Goal: Navigation & Orientation: Find specific page/section

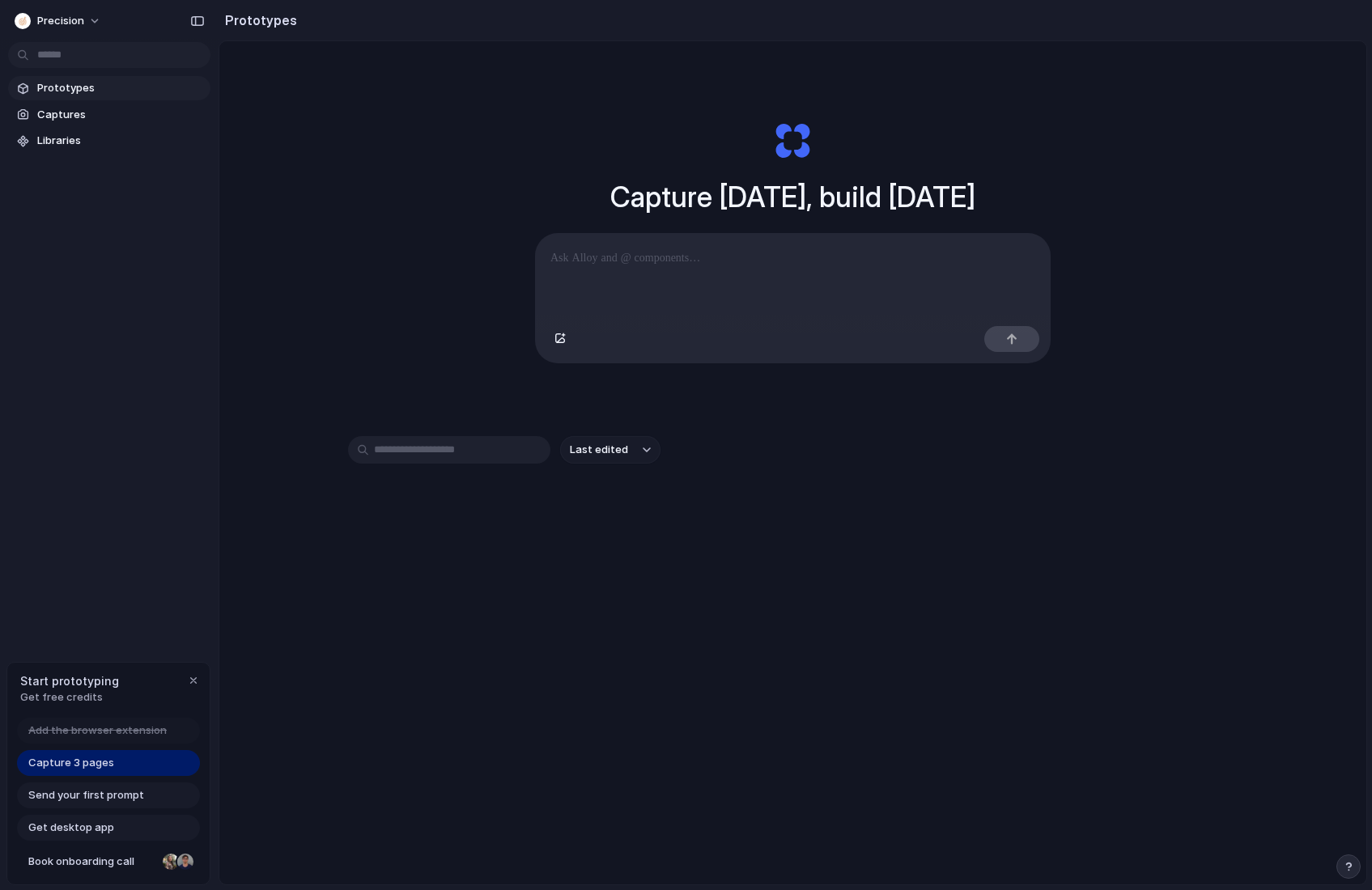
click at [111, 522] on div "precision Prototypes Captures Libraries Start prototyping Get free credits Add …" at bounding box center [109, 445] width 219 height 890
click at [193, 674] on div "button" at bounding box center [193, 680] width 13 height 13
click at [73, 19] on span "precision" at bounding box center [60, 20] width 47 height 16
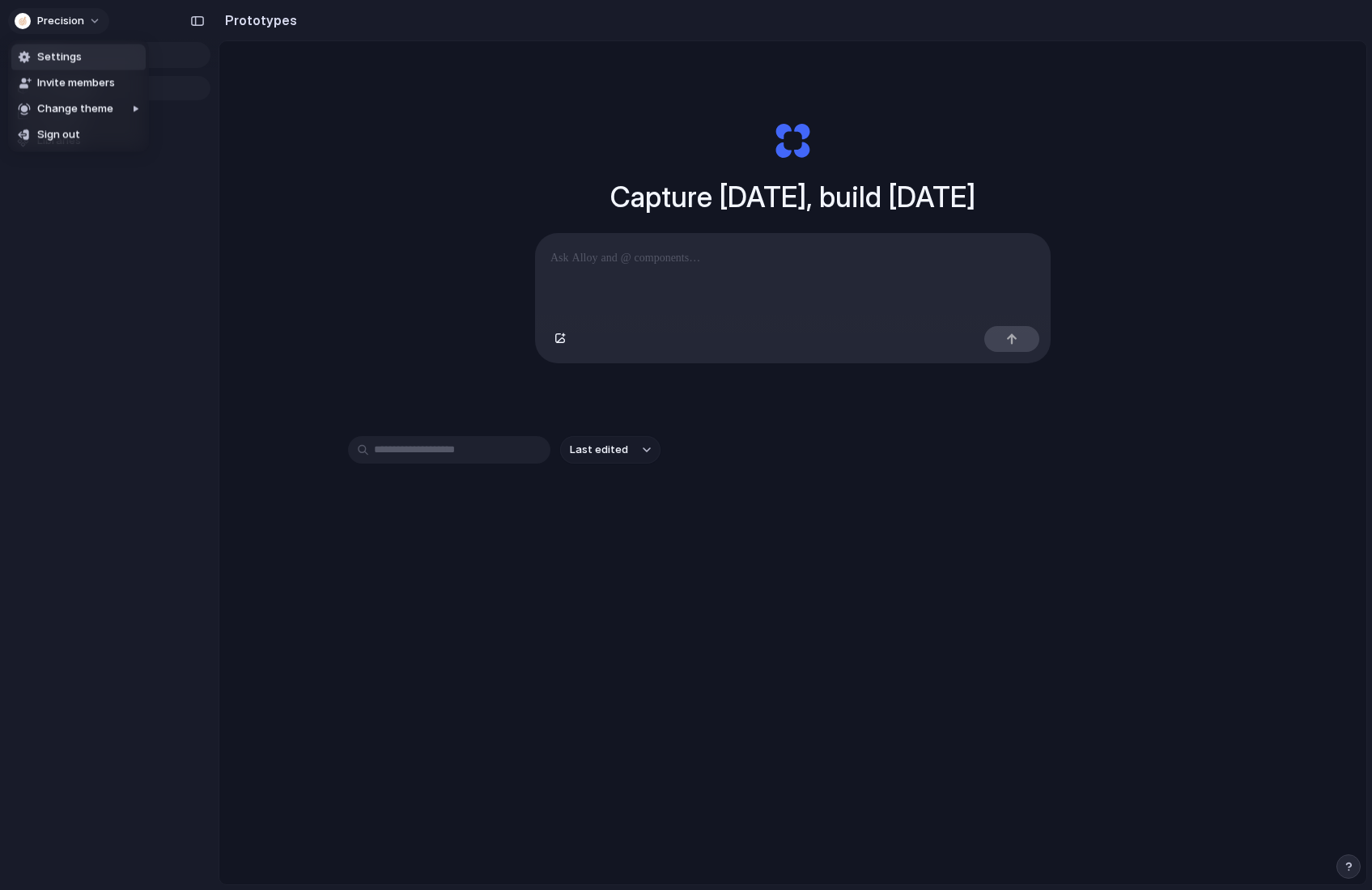
click at [73, 19] on div "Settings Invite members Change theme Sign out" at bounding box center [686, 445] width 1372 height 890
click at [252, 18] on h2 "Prototypes" at bounding box center [258, 20] width 79 height 19
click at [50, 111] on span "Captures" at bounding box center [120, 115] width 167 height 16
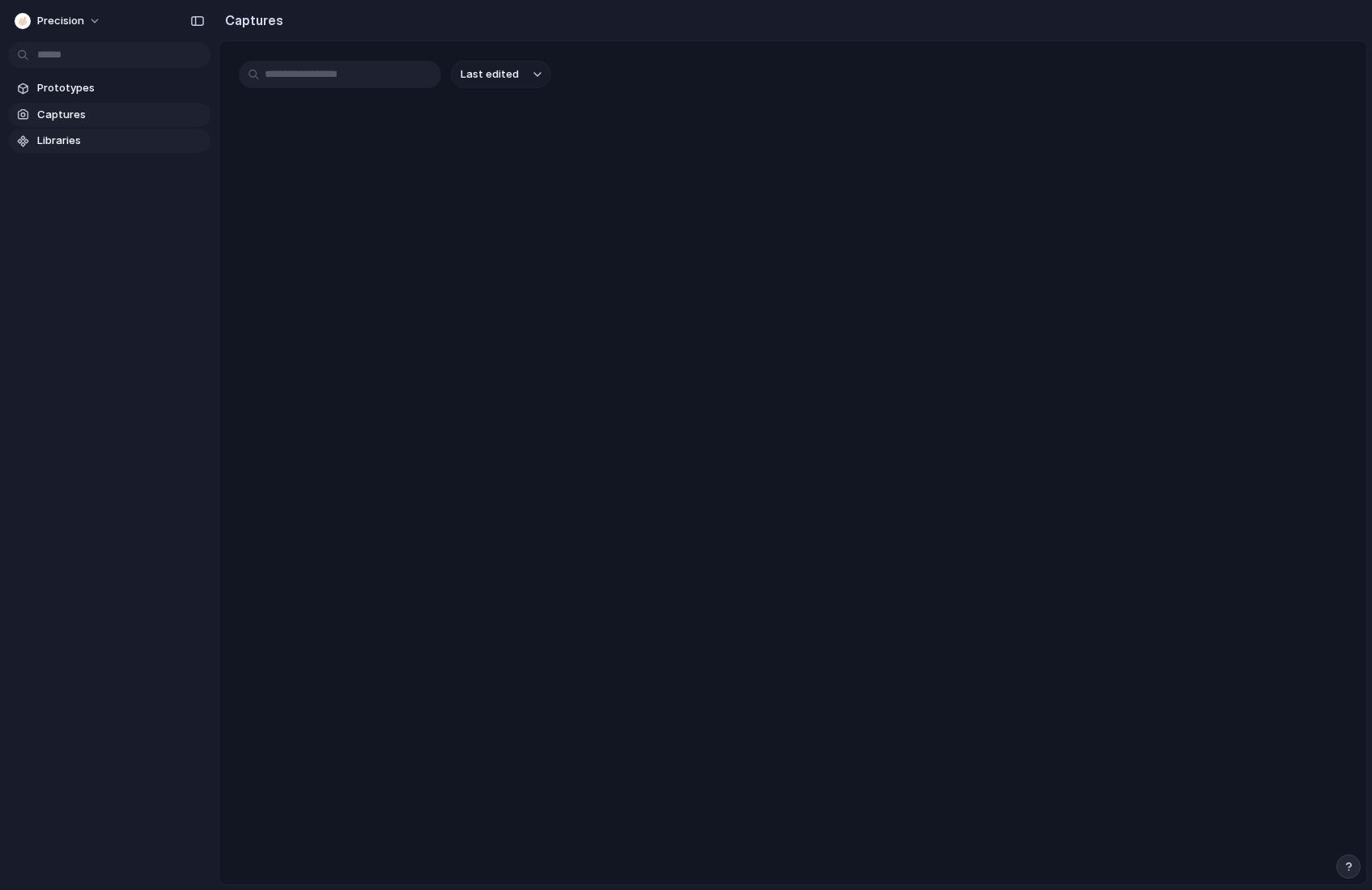
click at [54, 150] on link "Libraries" at bounding box center [110, 141] width 203 height 24
click at [53, 87] on span "Prototypes" at bounding box center [120, 88] width 167 height 16
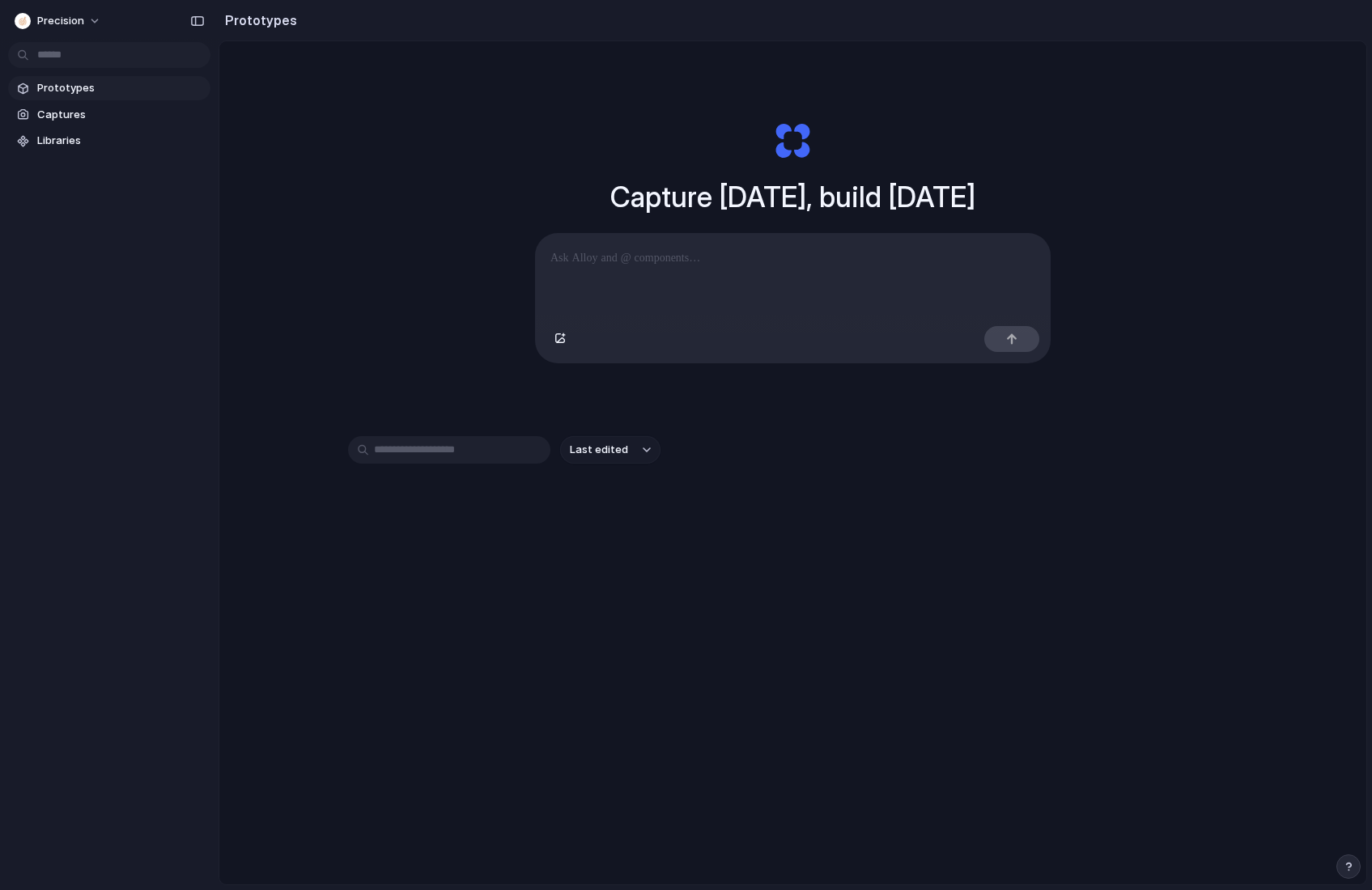
click at [92, 359] on div "Prototypes Captures Libraries" at bounding box center [109, 183] width 219 height 365
click at [619, 262] on p at bounding box center [792, 258] width 485 height 19
click at [84, 108] on span "Captures" at bounding box center [120, 115] width 167 height 16
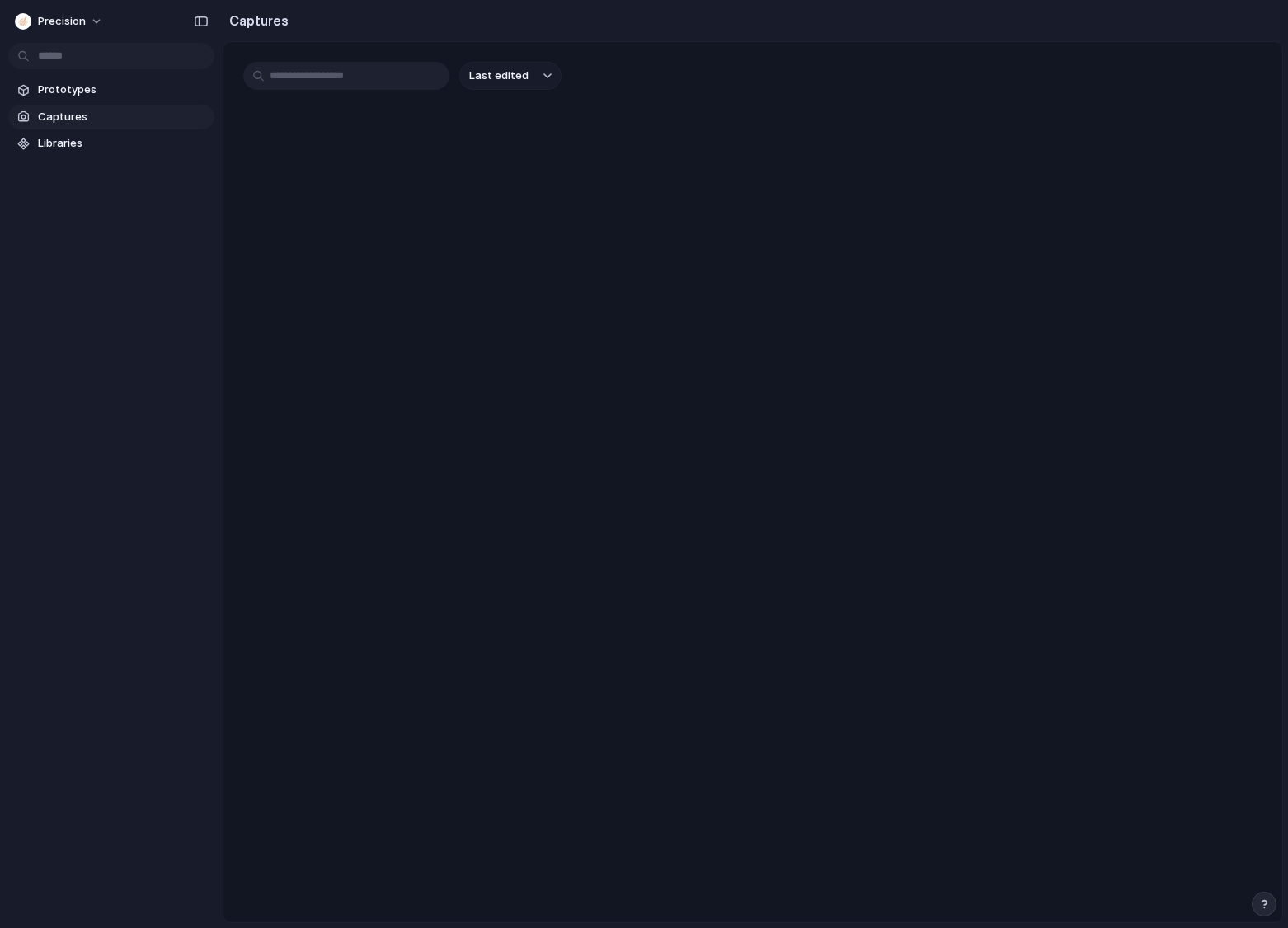
click at [313, 82] on input "text" at bounding box center [346, 75] width 206 height 28
click at [359, 285] on main "Last edited" at bounding box center [752, 482] width 1060 height 882
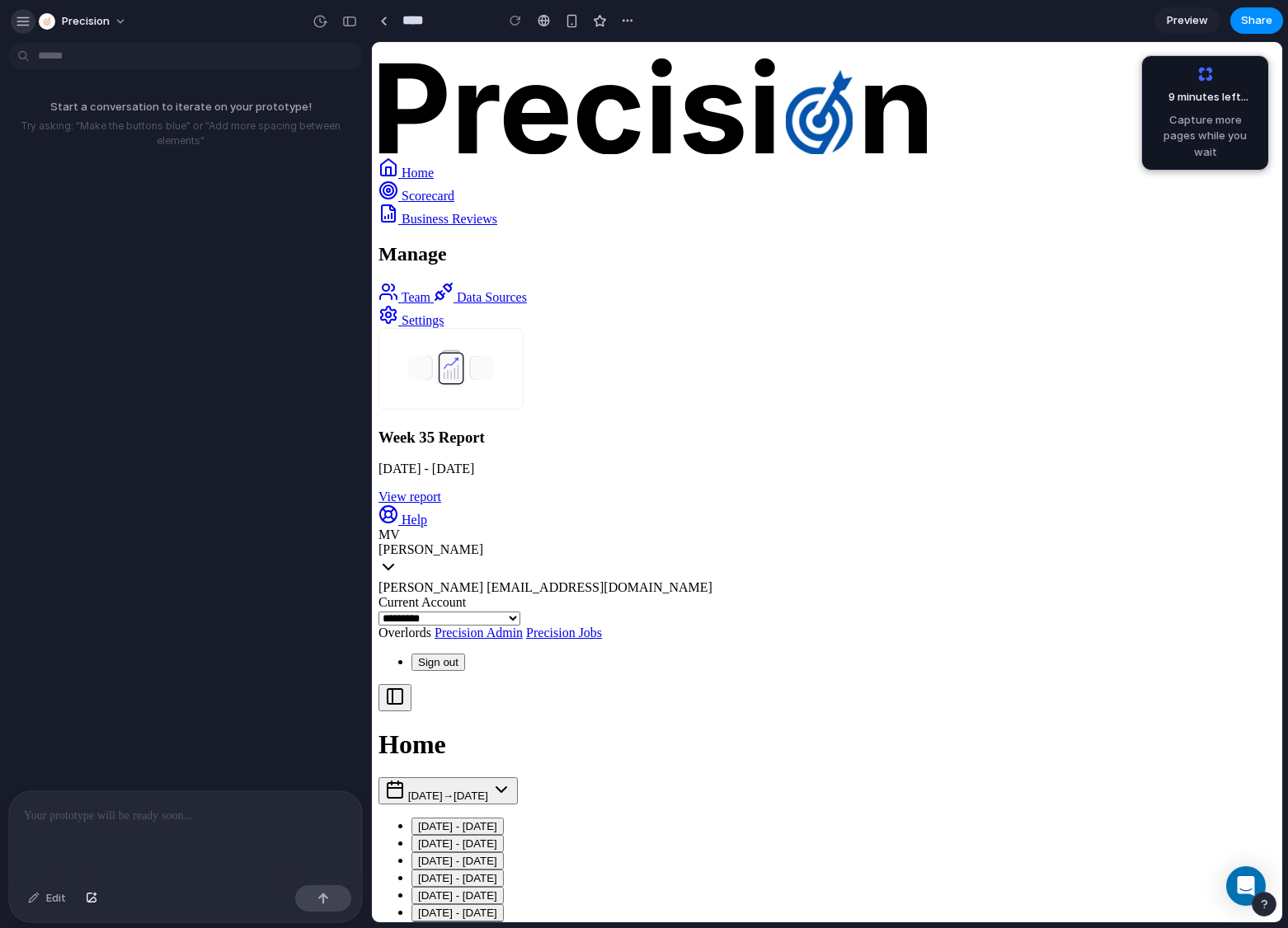
click at [22, 14] on div "button" at bounding box center [22, 20] width 15 height 14
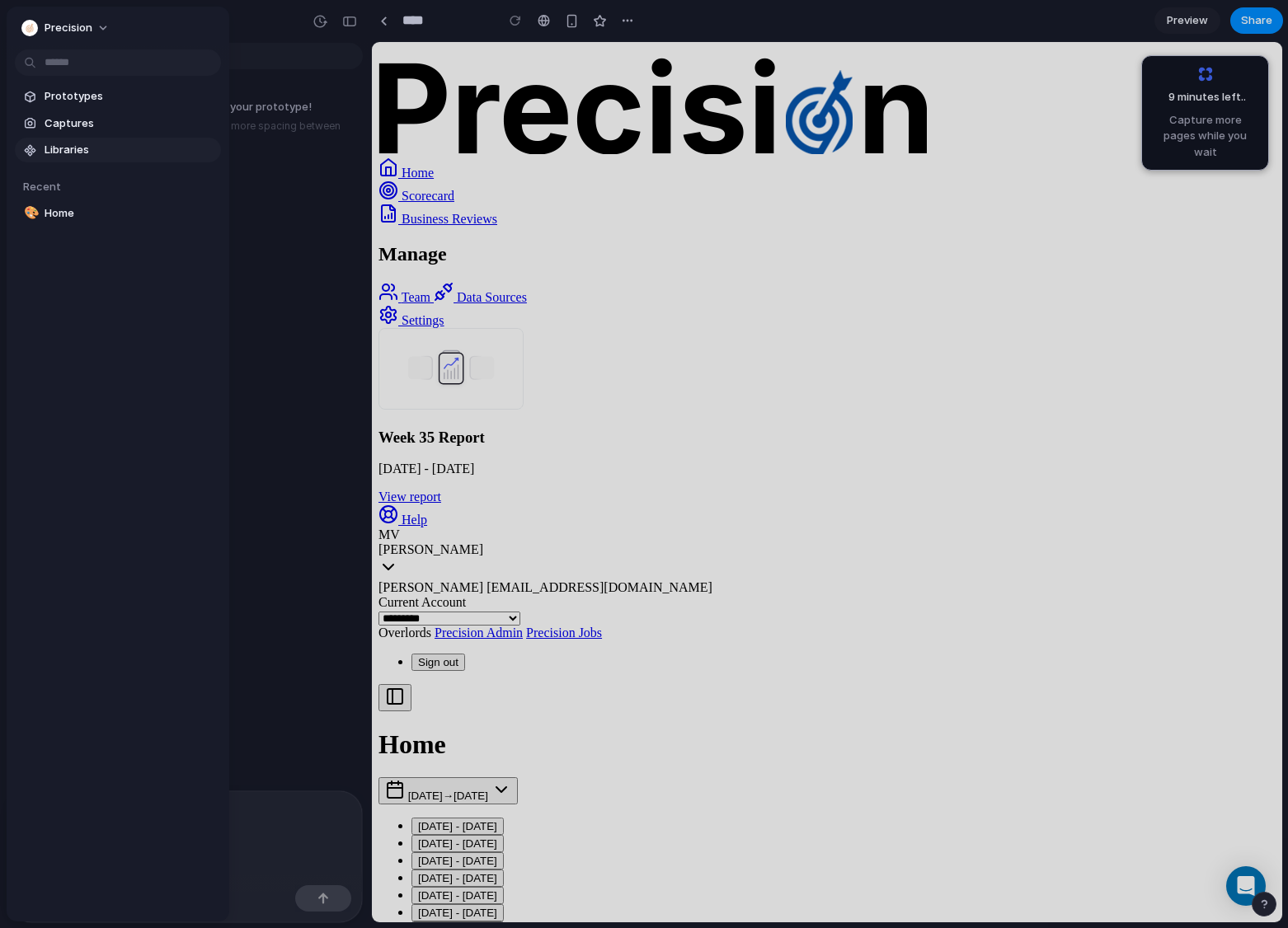
click at [46, 144] on span "Libraries" at bounding box center [129, 149] width 170 height 16
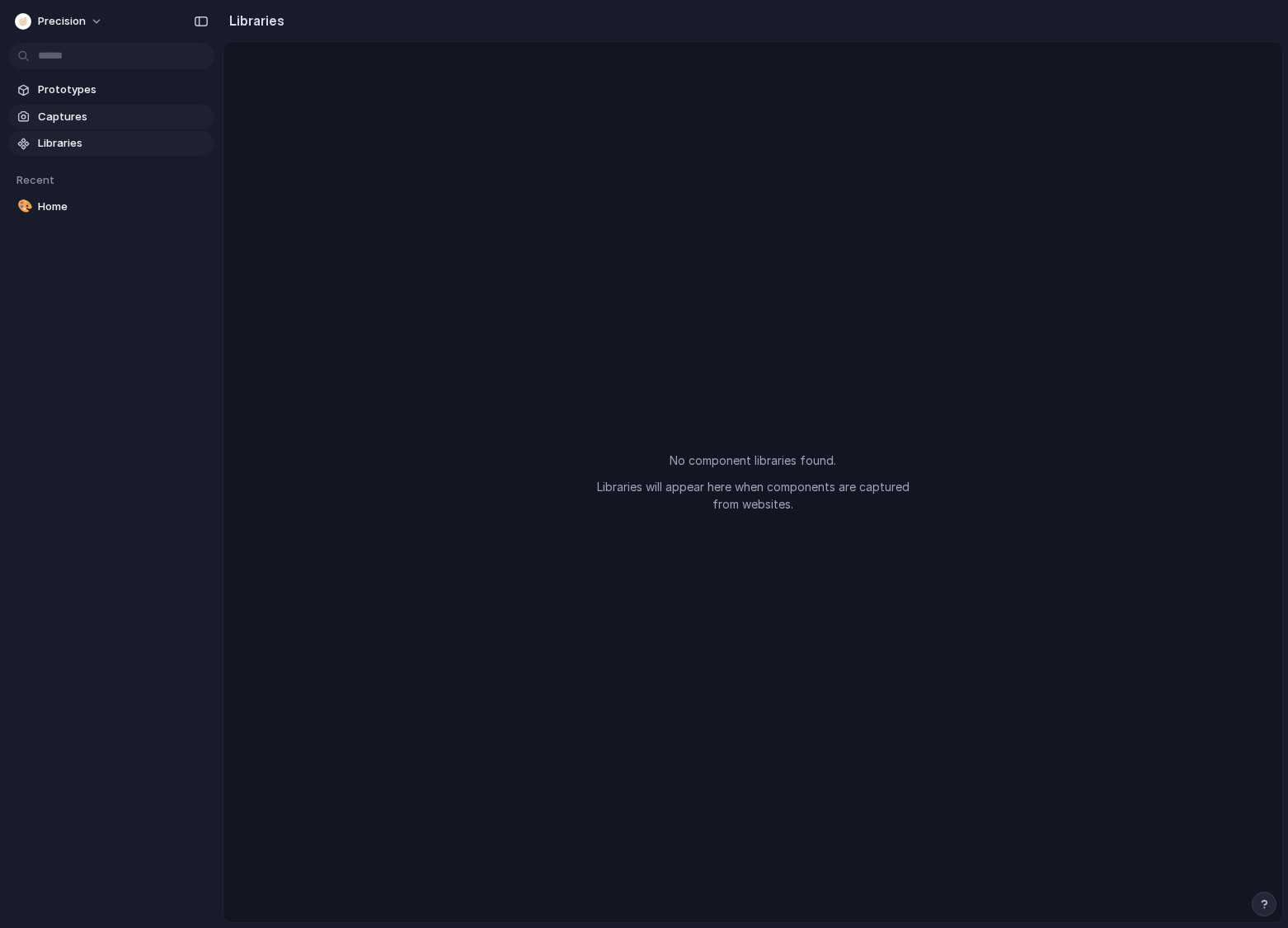
click at [51, 117] on span "Captures" at bounding box center [122, 117] width 170 height 16
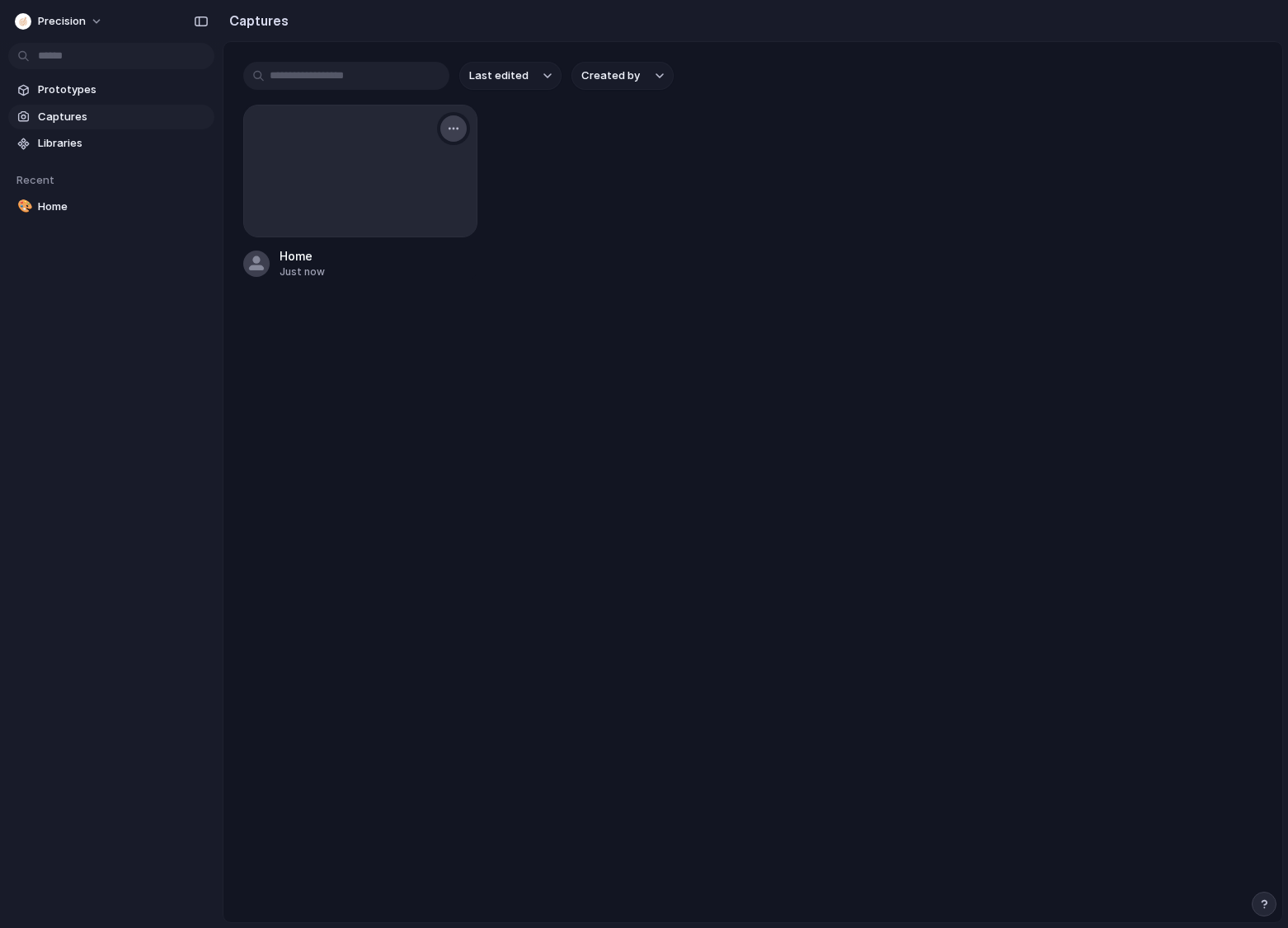
click at [451, 137] on button "button" at bounding box center [453, 128] width 26 height 26
click at [118, 87] on div "Create prototype Copy link Open original page Delete" at bounding box center [644, 464] width 1288 height 928
click at [105, 87] on span "Prototypes" at bounding box center [122, 90] width 170 height 16
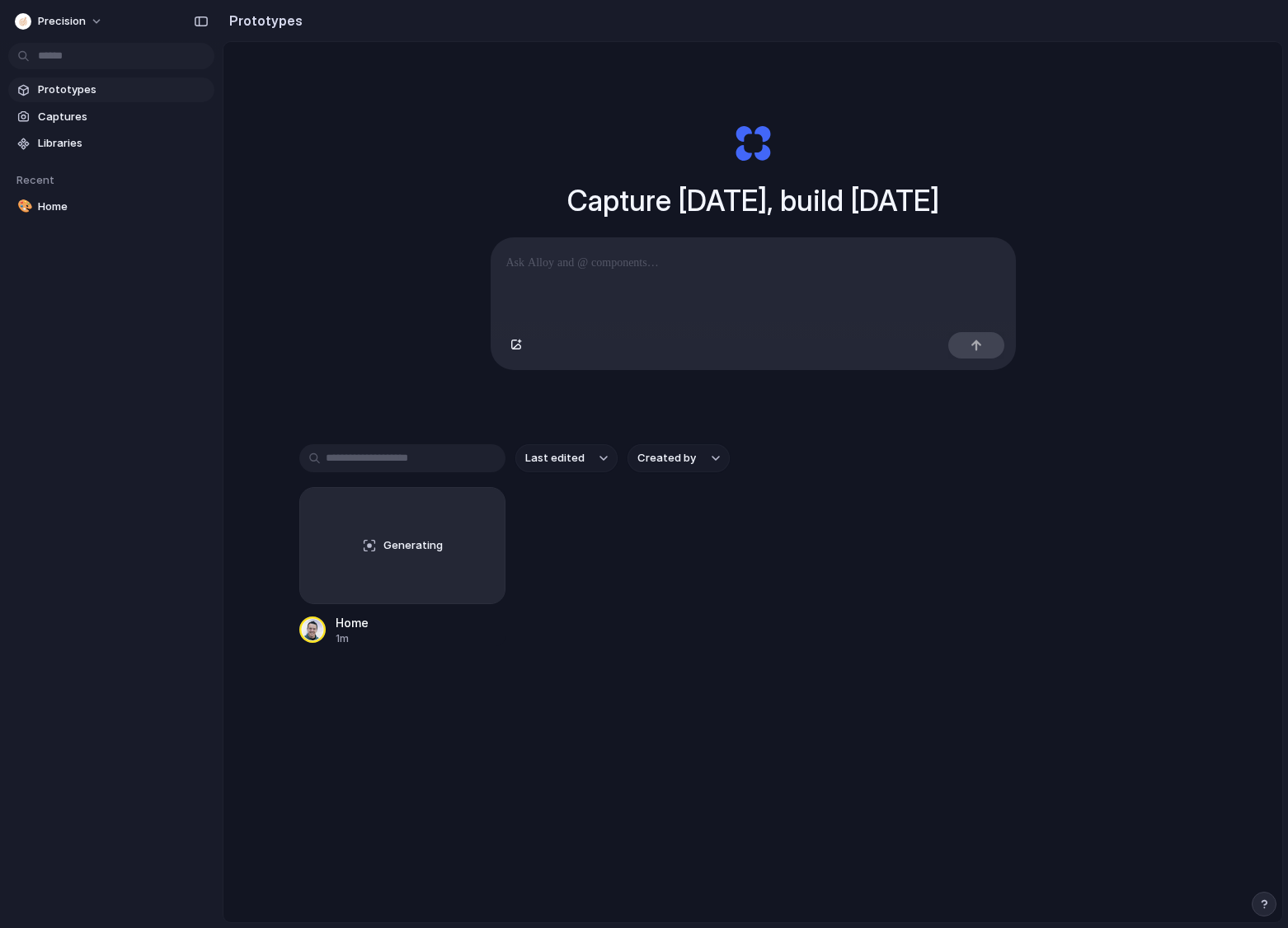
click at [160, 618] on div "precision Prototypes Captures Libraries Recent 🎨 Home" at bounding box center [111, 464] width 223 height 928
click at [74, 136] on span "Libraries" at bounding box center [122, 143] width 170 height 16
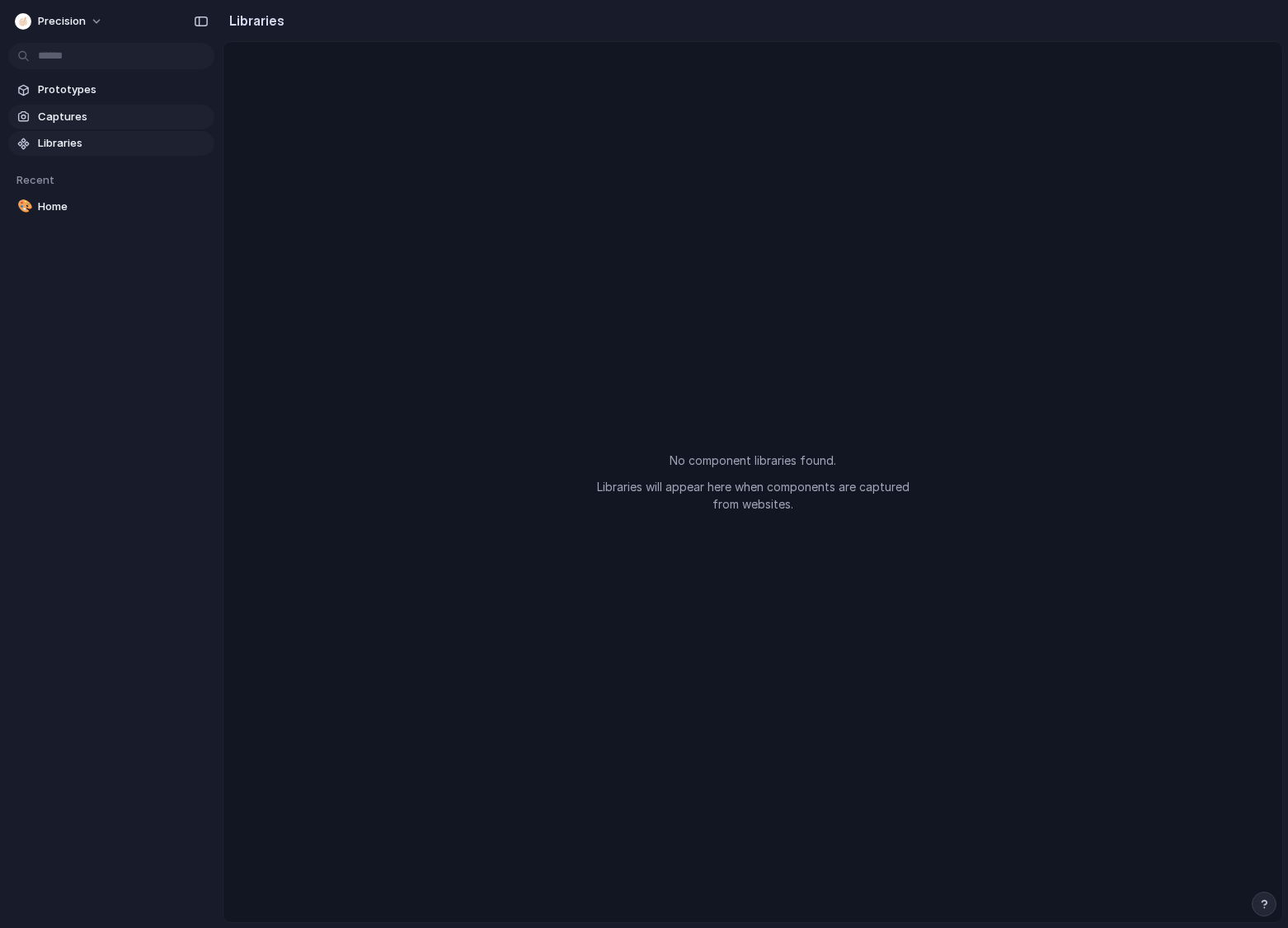
click at [74, 111] on span "Captures" at bounding box center [122, 117] width 170 height 16
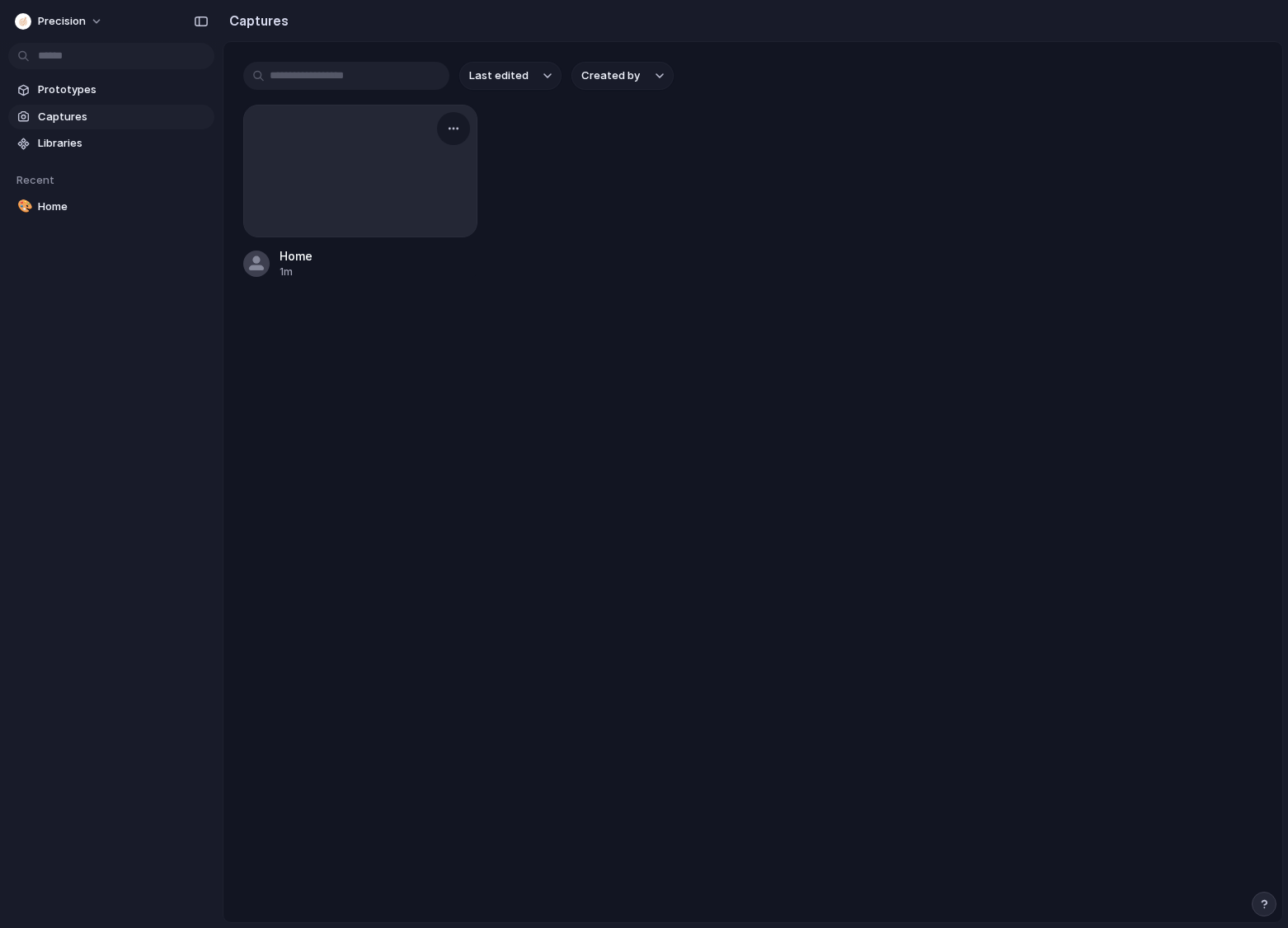
click at [328, 142] on div at bounding box center [360, 171] width 233 height 131
click at [312, 165] on div at bounding box center [360, 171] width 233 height 131
click at [42, 206] on span "Home" at bounding box center [122, 206] width 170 height 16
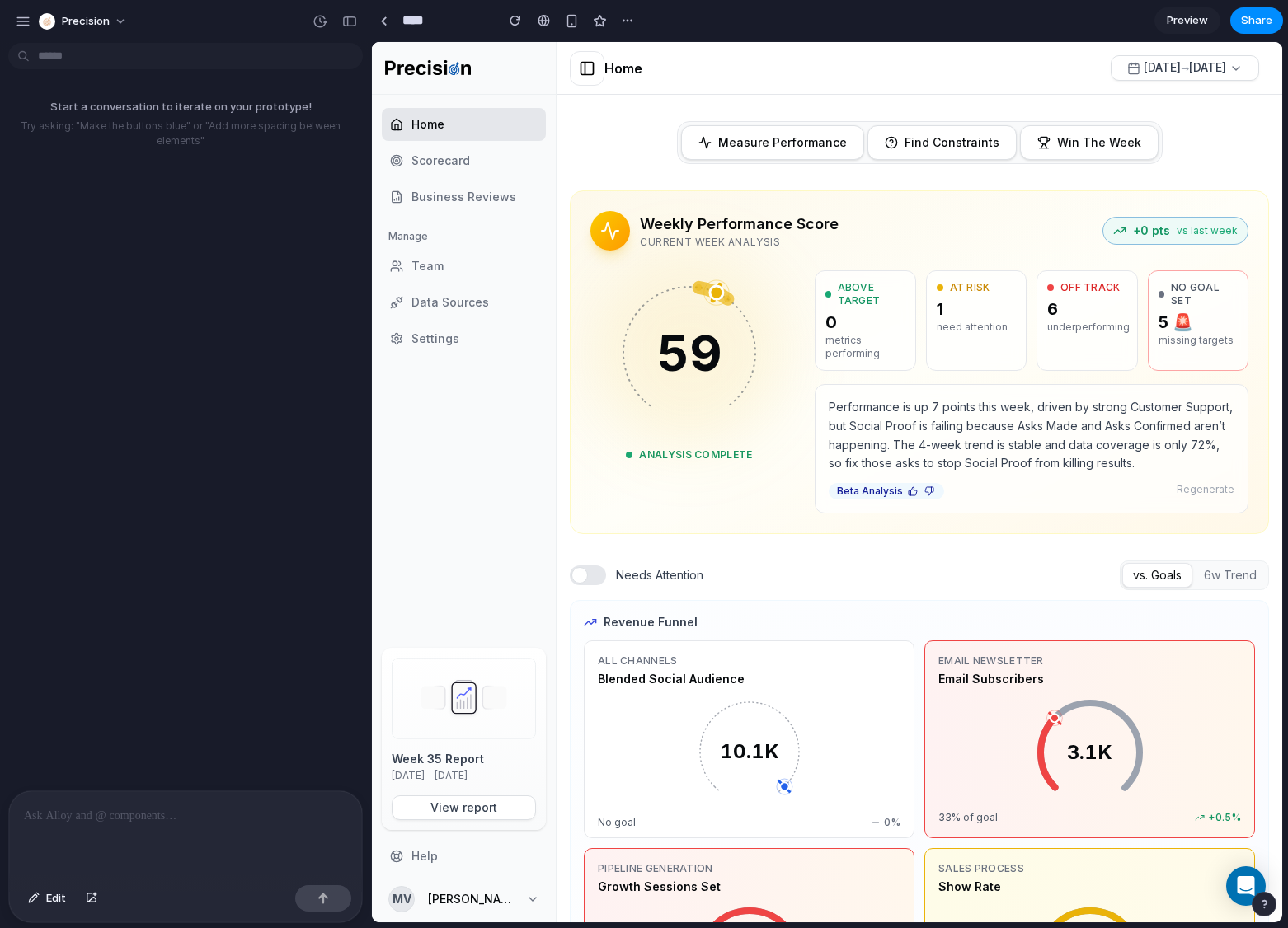
click at [146, 606] on div "Start a conversation to iterate on your prototype! Try asking: "Make the button…" at bounding box center [180, 420] width 361 height 741
click at [77, 14] on span "precision" at bounding box center [85, 20] width 48 height 16
click at [0, 0] on div "Settings Invite members Change theme Sign out" at bounding box center [0, 0] width 0 height 0
click at [22, 22] on div "button" at bounding box center [22, 20] width 15 height 14
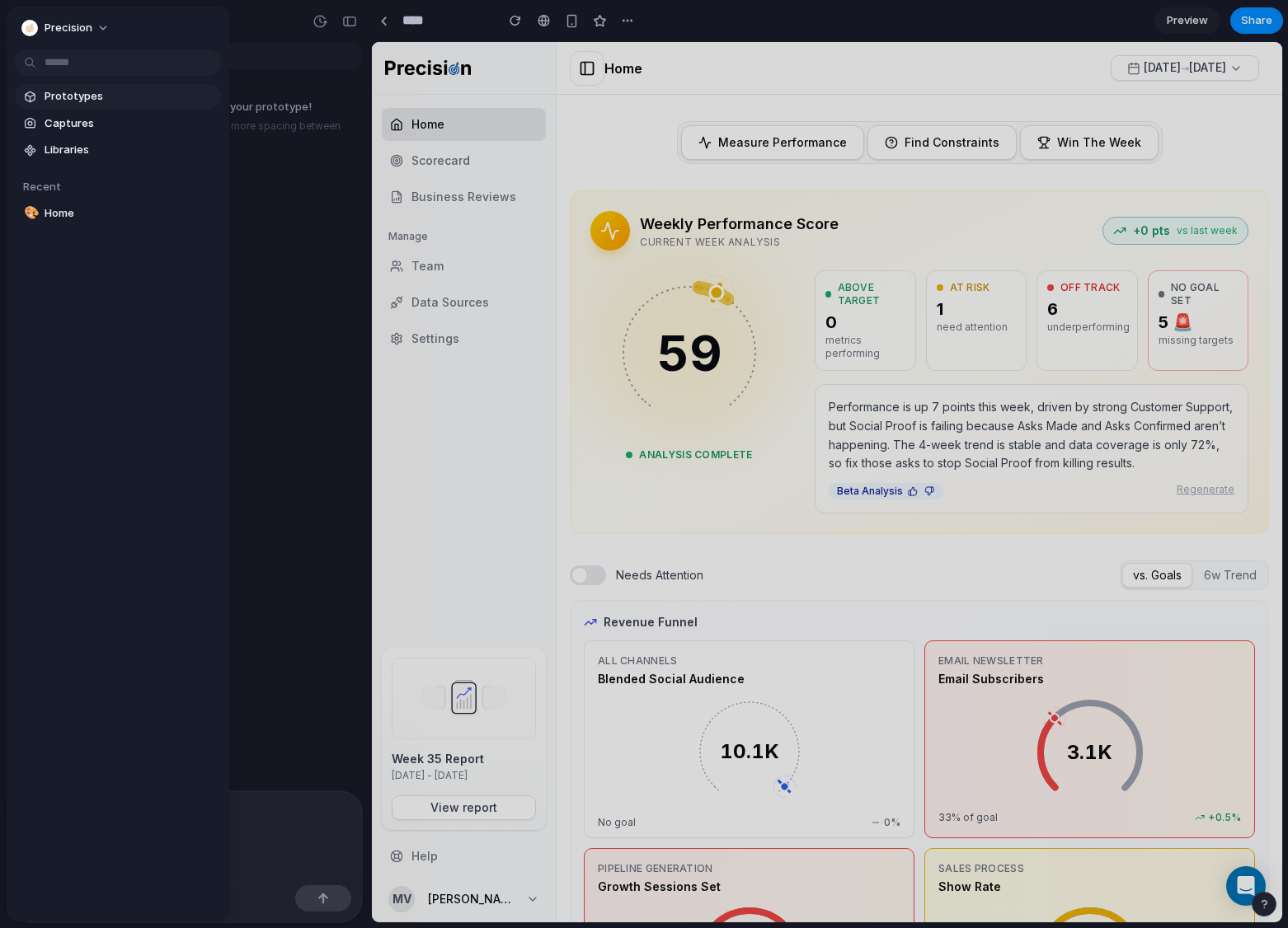
click at [49, 103] on span "Prototypes" at bounding box center [129, 96] width 170 height 16
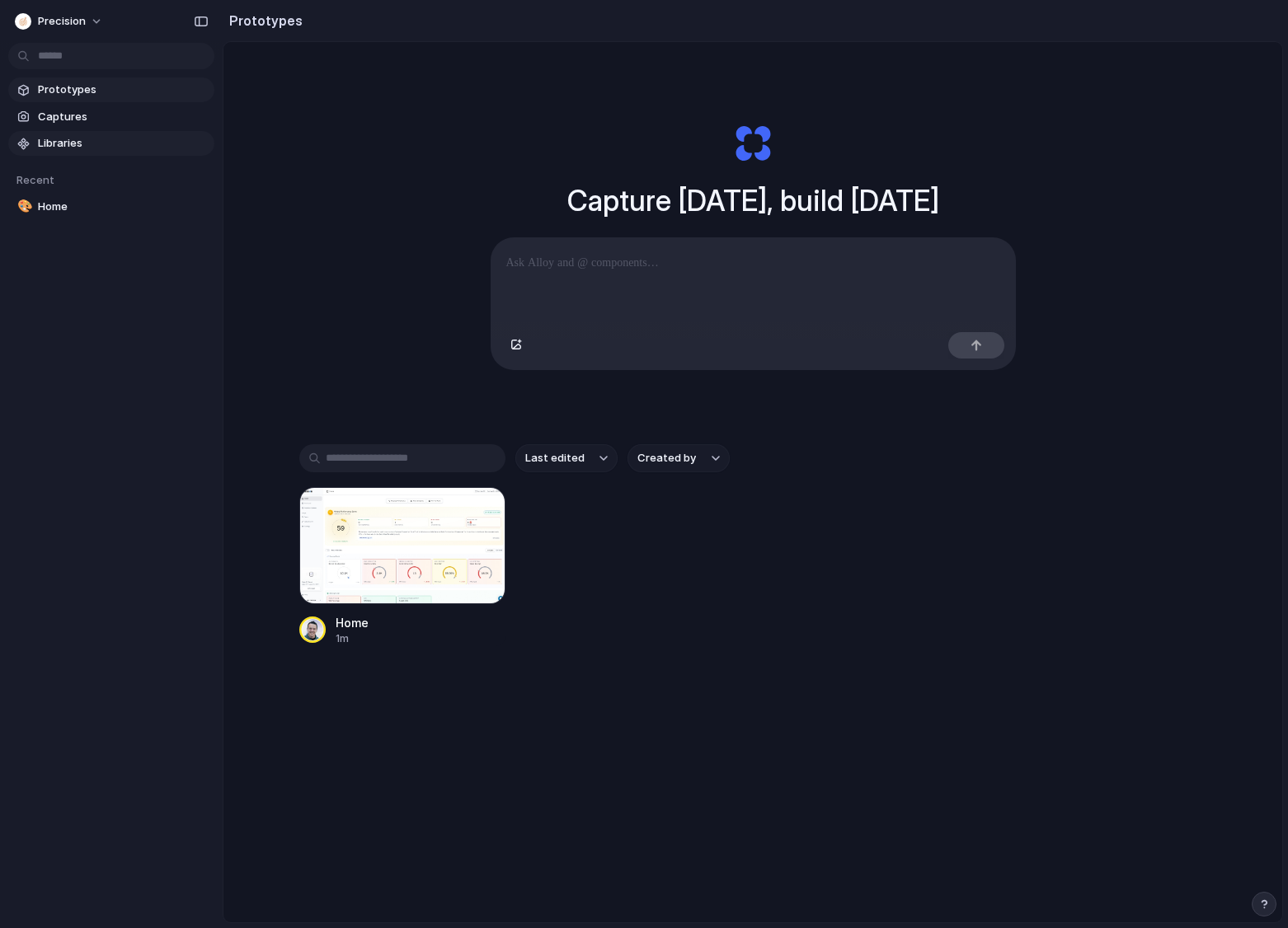
click at [48, 151] on link "Libraries" at bounding box center [112, 143] width 206 height 25
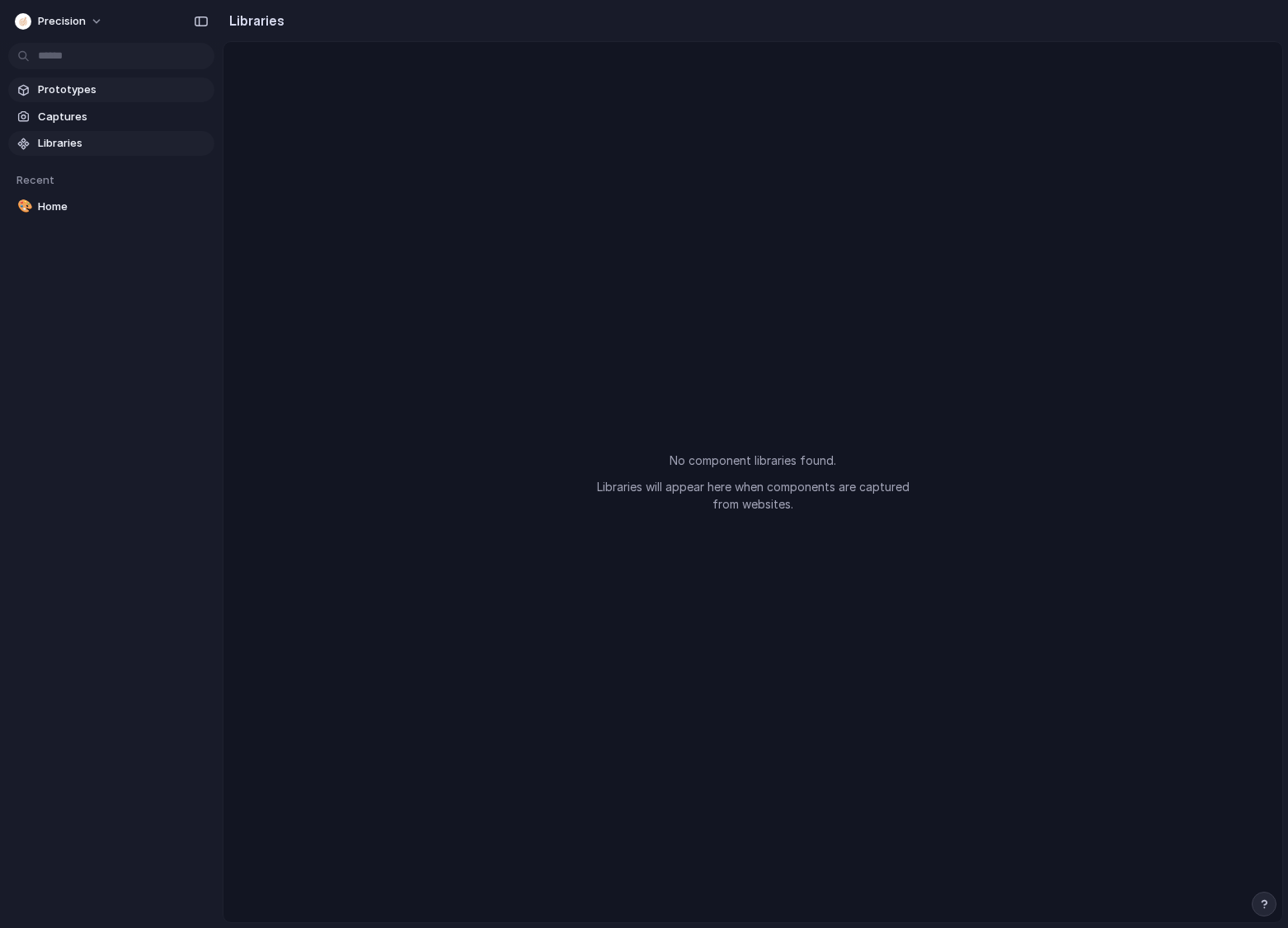
click at [57, 92] on span "Prototypes" at bounding box center [122, 90] width 170 height 16
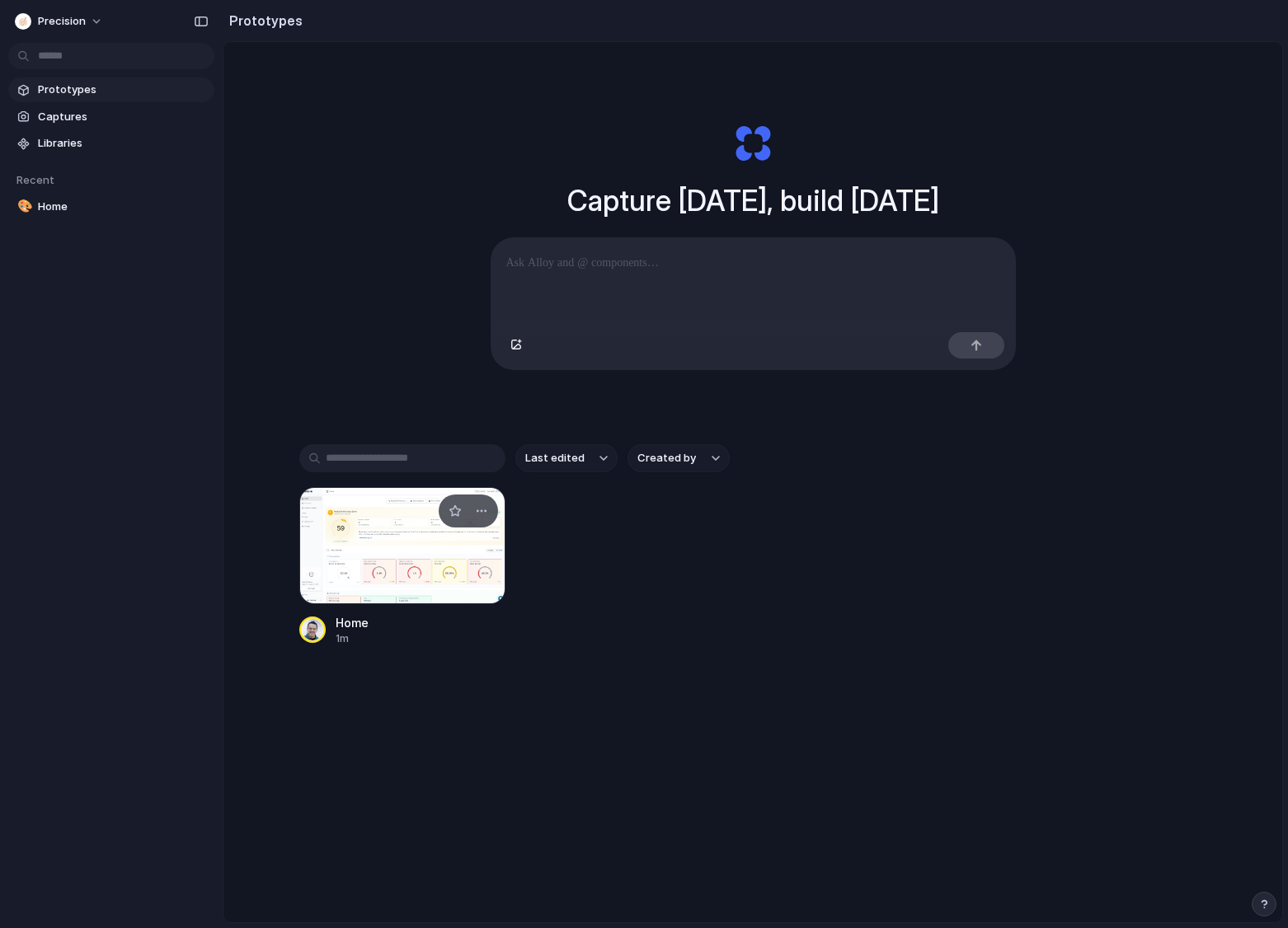
click at [379, 508] on div at bounding box center [403, 545] width 206 height 117
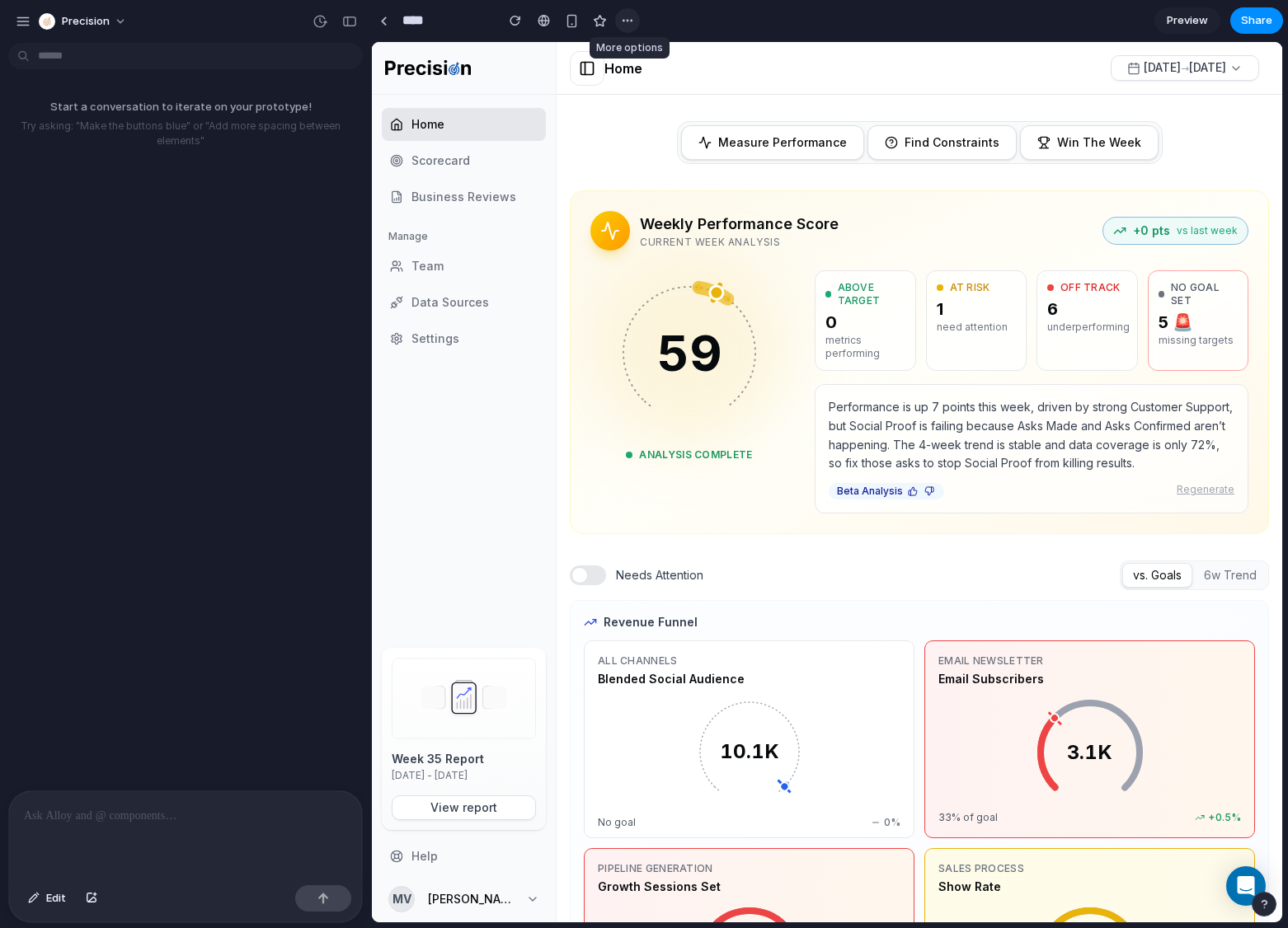
click at [618, 20] on button "button" at bounding box center [627, 20] width 25 height 25
click at [529, 821] on div "Duplicate Delete" at bounding box center [377, 837] width 303 height 33
click at [463, 129] on link "Home" at bounding box center [464, 125] width 164 height 33
click at [778, 207] on div "Weekly Performance Score Current Week Analysis +0 pts vs last week 59 Analysis …" at bounding box center [920, 362] width 698 height 342
click at [724, 206] on div "Weekly Performance Score Current Week Analysis +0 pts vs last week 59 Analysis …" at bounding box center [920, 362] width 698 height 342
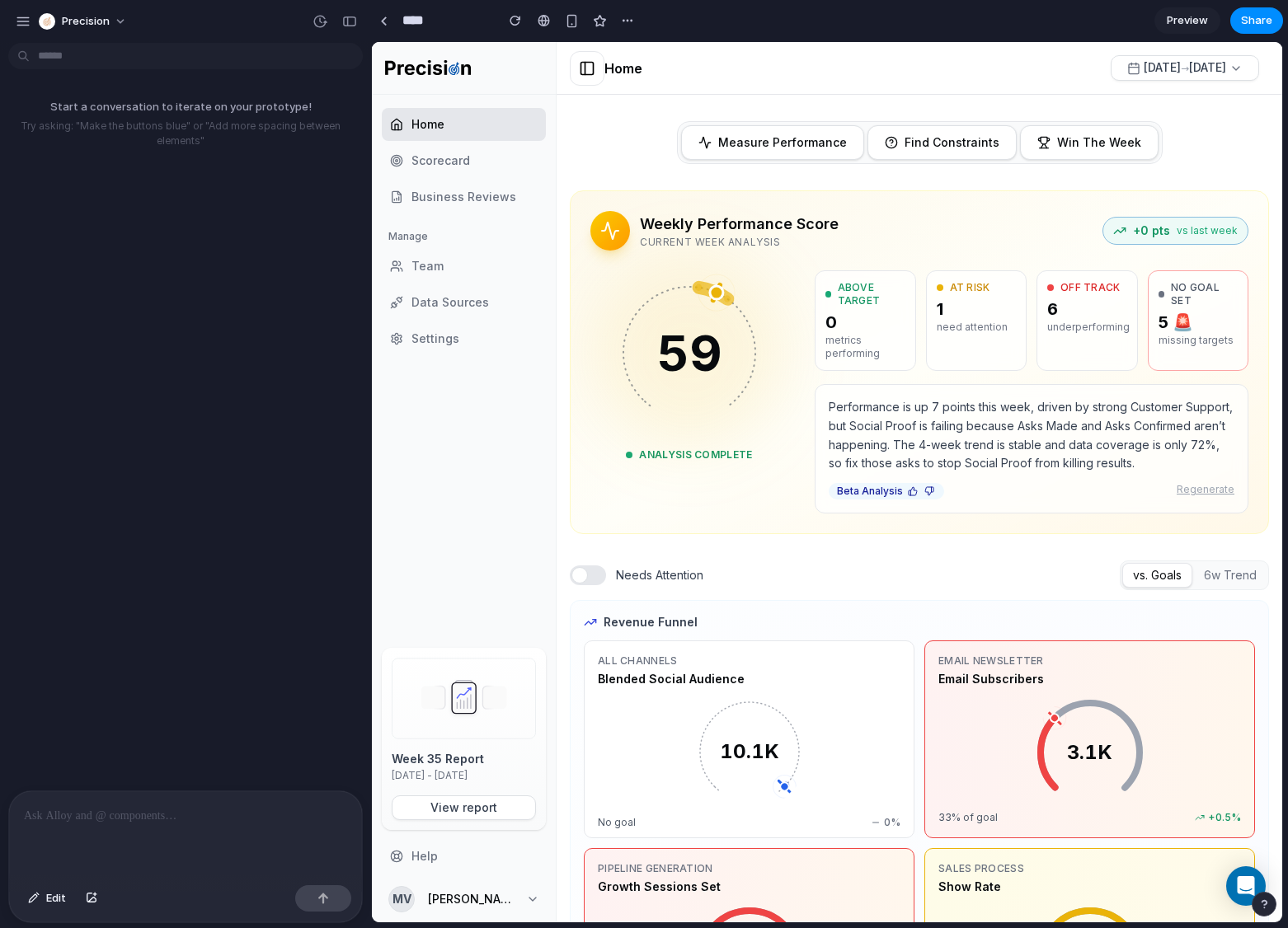
click at [588, 235] on div "Weekly Performance Score Current Week Analysis +0 pts vs last week 59 Analysis …" at bounding box center [920, 362] width 698 height 342
click at [606, 232] on icon at bounding box center [610, 230] width 20 height 20
click at [703, 191] on div "Weekly Performance Score Current Week Analysis +0 pts vs last week 59 Analysis …" at bounding box center [920, 362] width 698 height 342
click at [243, 189] on div "Start a conversation to iterate on your prototype! Try asking: "Make the button…" at bounding box center [180, 420] width 361 height 741
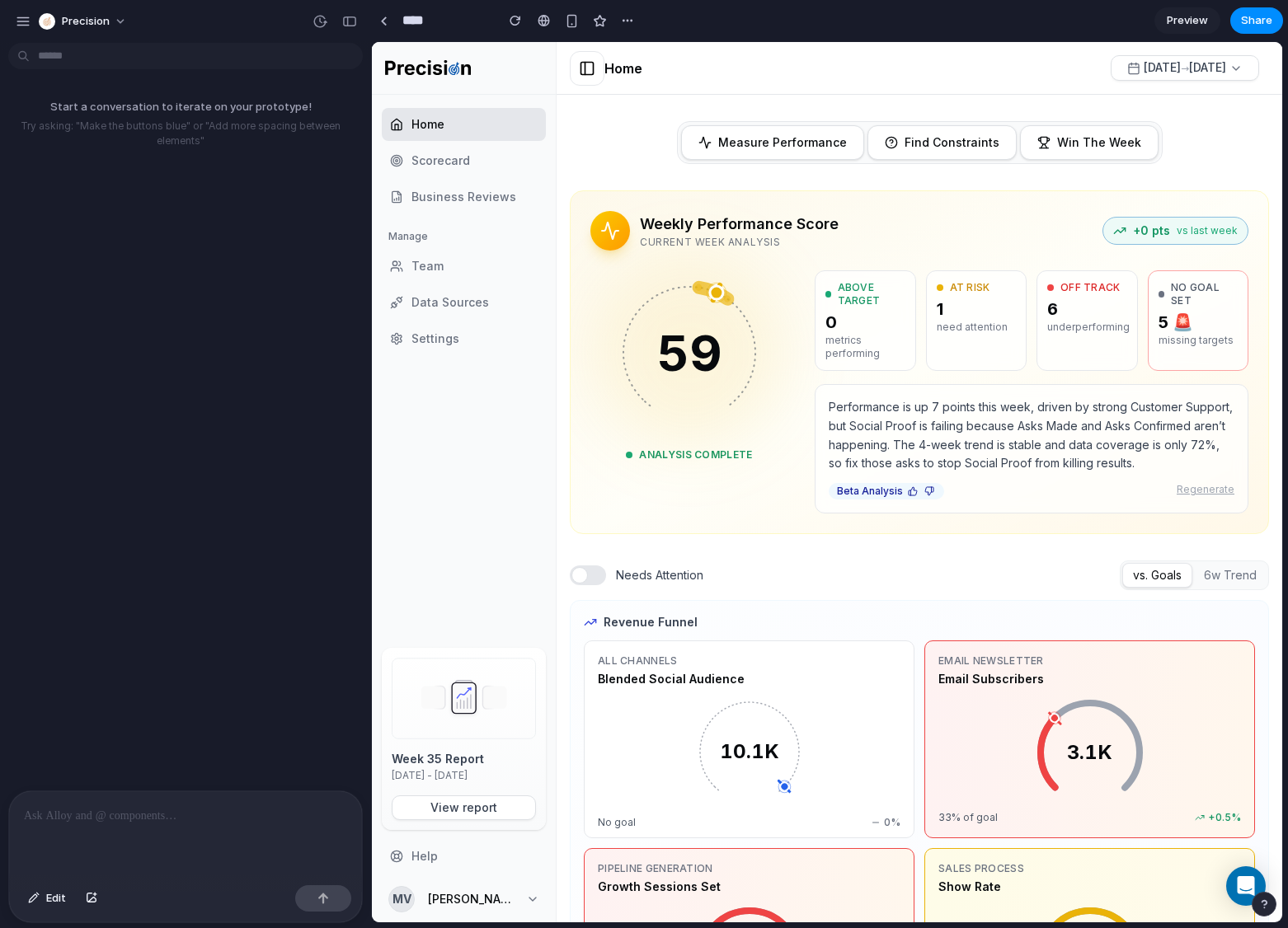
click at [136, 61] on body "precision Start a conversation to iterate on your prototype! Try asking: "Make …" at bounding box center [644, 464] width 1288 height 928
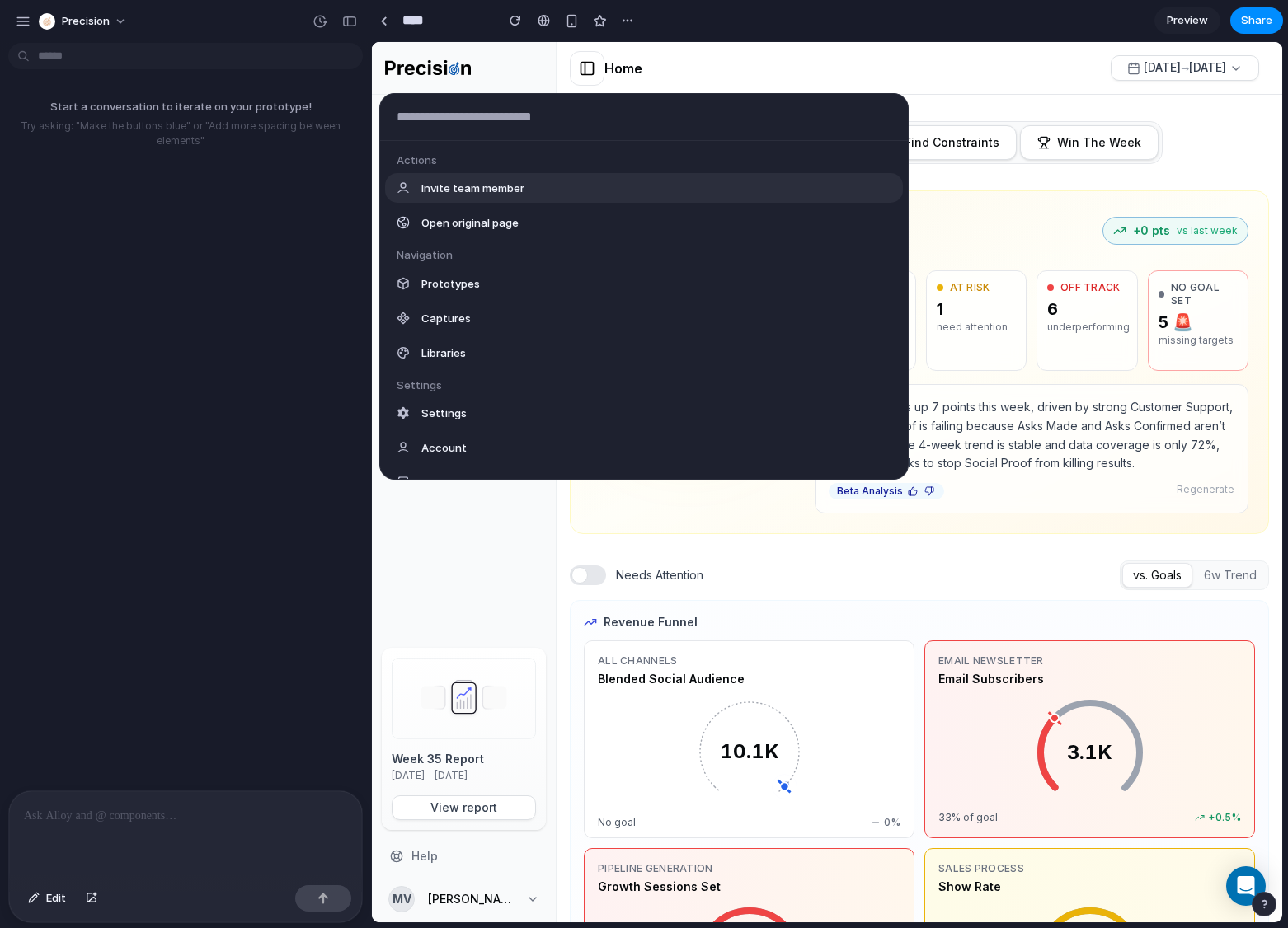
click at [0, 0] on div "Actions Invite team member Open original page Navigation Prototypes Captures Li…" at bounding box center [0, 0] width 0 height 0
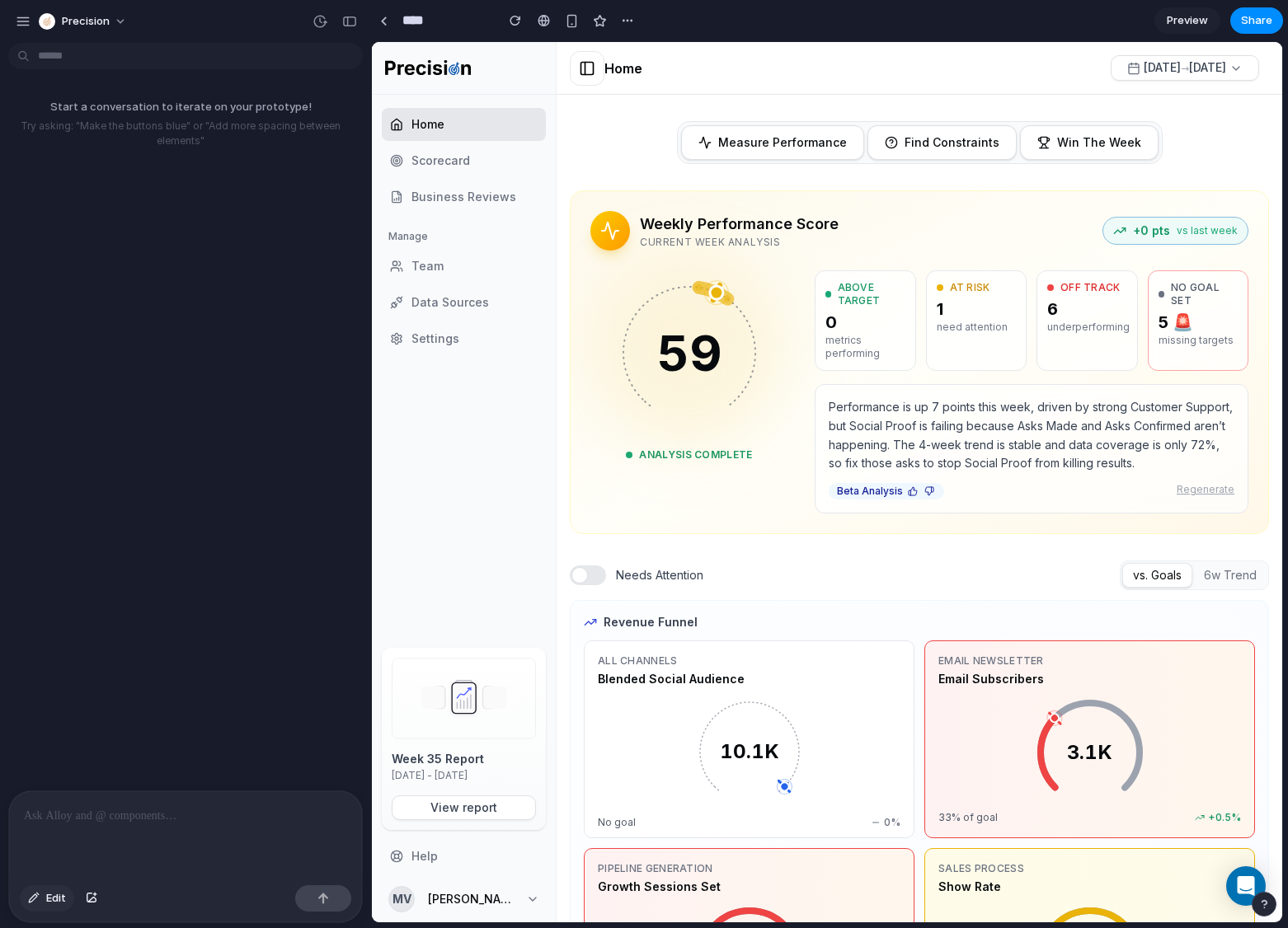
click at [49, 901] on span "Edit" at bounding box center [55, 898] width 20 height 16
click at [61, 902] on span "Edit" at bounding box center [55, 898] width 20 height 16
click at [88, 608] on div "Start a conversation to iterate on your prototype! Try asking: "Make the button…" at bounding box center [180, 420] width 361 height 741
click at [173, 432] on div "Start a conversation to iterate on your prototype! Try asking: "Make the button…" at bounding box center [180, 420] width 361 height 741
